Goal: Task Accomplishment & Management: Use online tool/utility

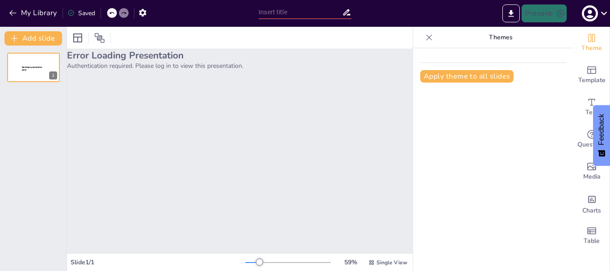
click at [110, 9] on div at bounding box center [112, 13] width 10 height 10
click at [131, 48] on div at bounding box center [240, 38] width 346 height 22
click at [425, 36] on icon at bounding box center [429, 37] width 9 height 9
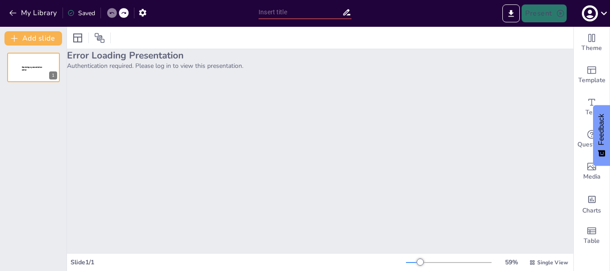
click at [191, 156] on div "Error Loading Presentation Authentication required. Please log in to view this …" at bounding box center [320, 151] width 506 height 204
click at [240, 149] on div "Error Loading Presentation Authentication required. Please log in to view this …" at bounding box center [320, 151] width 506 height 204
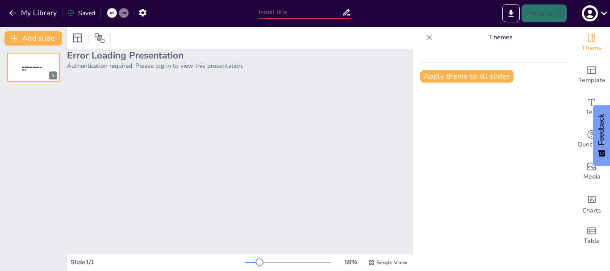
click at [425, 35] on icon at bounding box center [429, 37] width 9 height 9
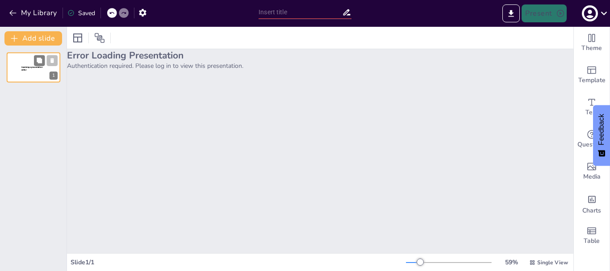
click at [29, 73] on div "Sendsteps presentation editor" at bounding box center [33, 69] width 24 height 8
click at [111, 9] on div at bounding box center [112, 13] width 10 height 10
click at [123, 11] on icon at bounding box center [123, 12] width 5 height 5
click at [122, 11] on icon at bounding box center [123, 12] width 5 height 5
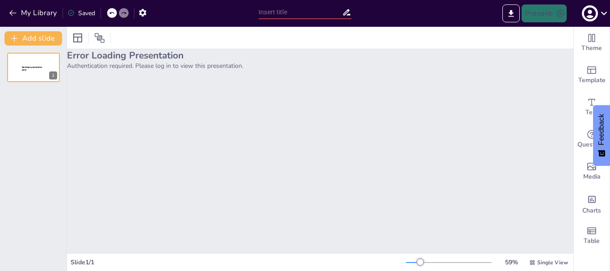
click at [122, 11] on icon at bounding box center [123, 12] width 5 height 5
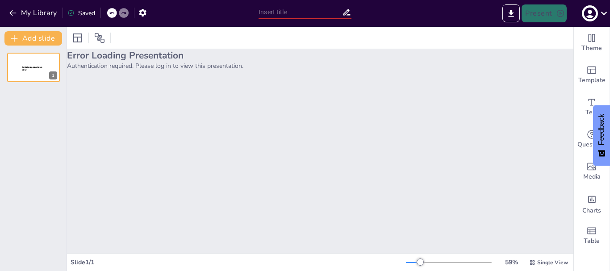
drag, startPoint x: 122, startPoint y: 11, endPoint x: 461, endPoint y: 29, distance: 339.4
click at [461, 29] on div "My Library Saved Present Document fonts Roboto Popular fonts Lato Montserrat Op…" at bounding box center [305, 135] width 610 height 271
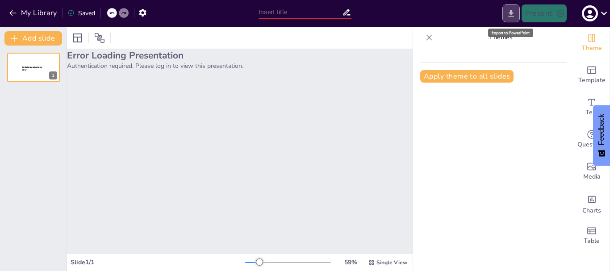
click at [516, 14] on icon "Export to PowerPoint" at bounding box center [510, 13] width 9 height 9
